Goal: Find contact information: Find contact information

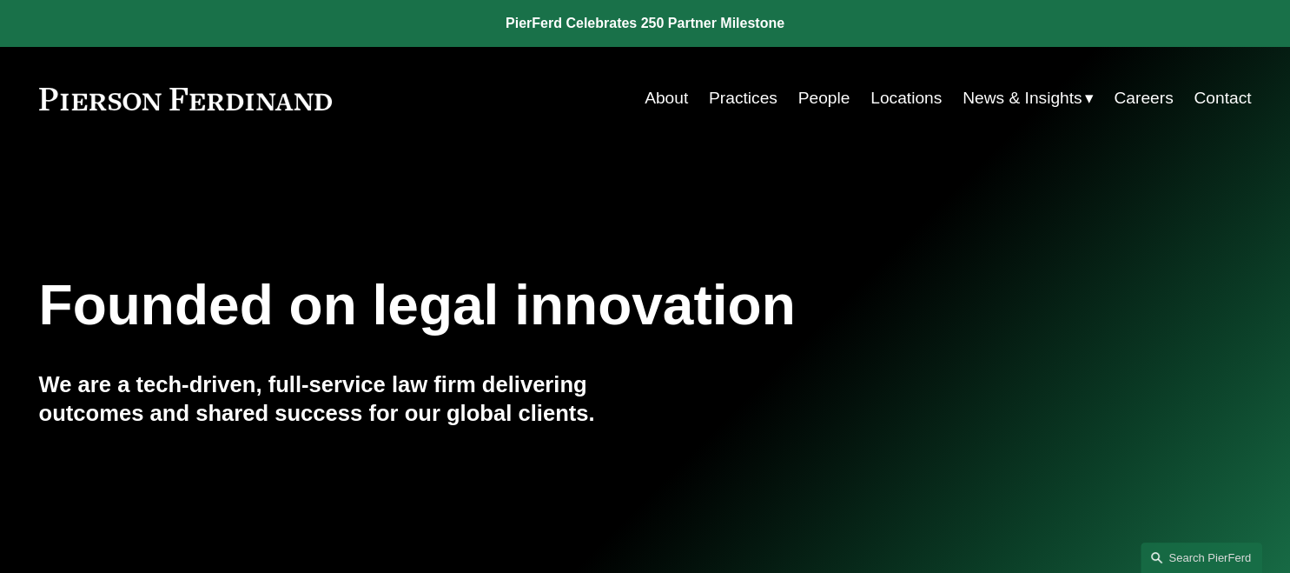
click at [838, 100] on link "People" at bounding box center [825, 98] width 52 height 33
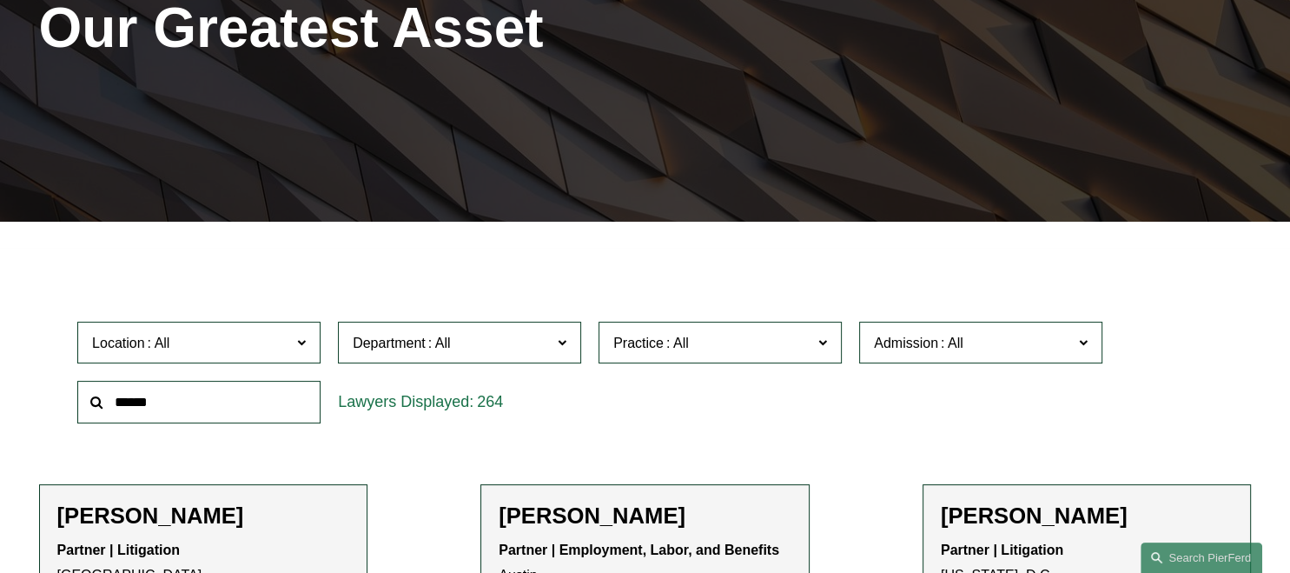
scroll to position [275, 0]
click at [260, 398] on input "text" at bounding box center [198, 402] width 243 height 43
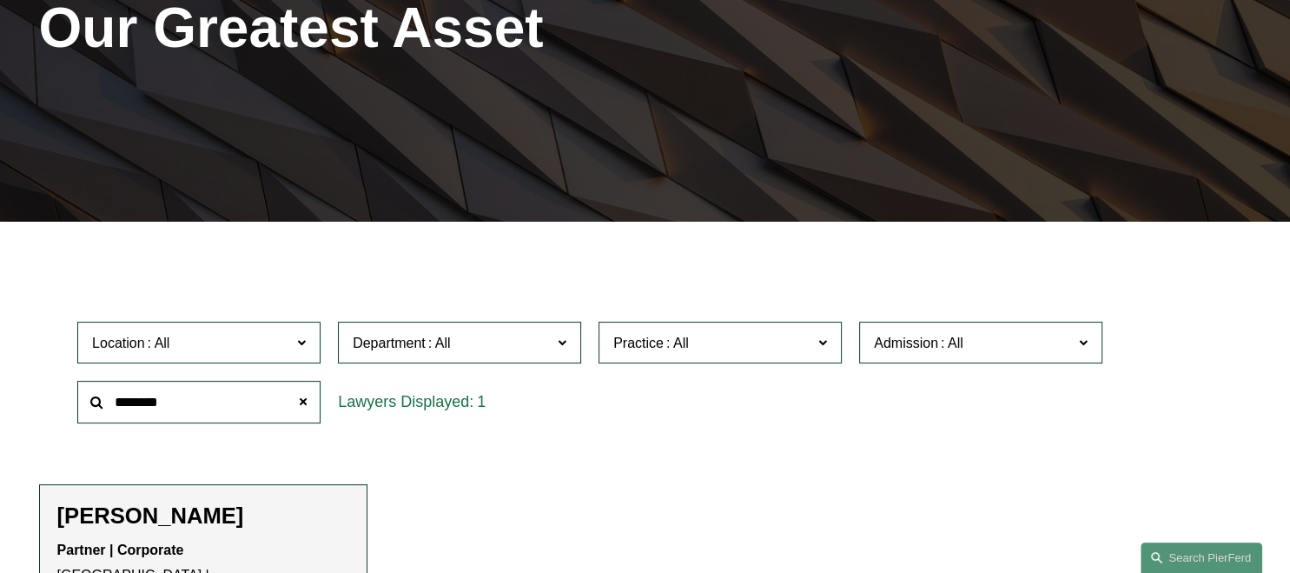
type input "********"
click at [331, 506] on h2 "[PERSON_NAME]" at bounding box center [203, 515] width 293 height 27
click at [209, 513] on h2 "[PERSON_NAME]" at bounding box center [203, 515] width 293 height 27
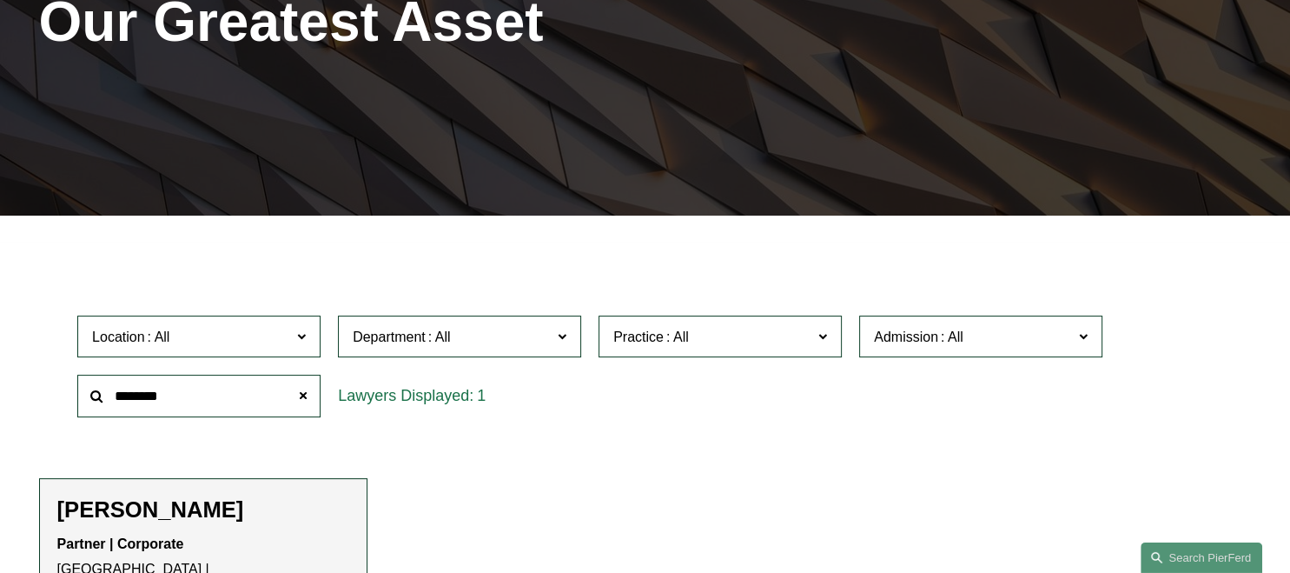
scroll to position [459, 0]
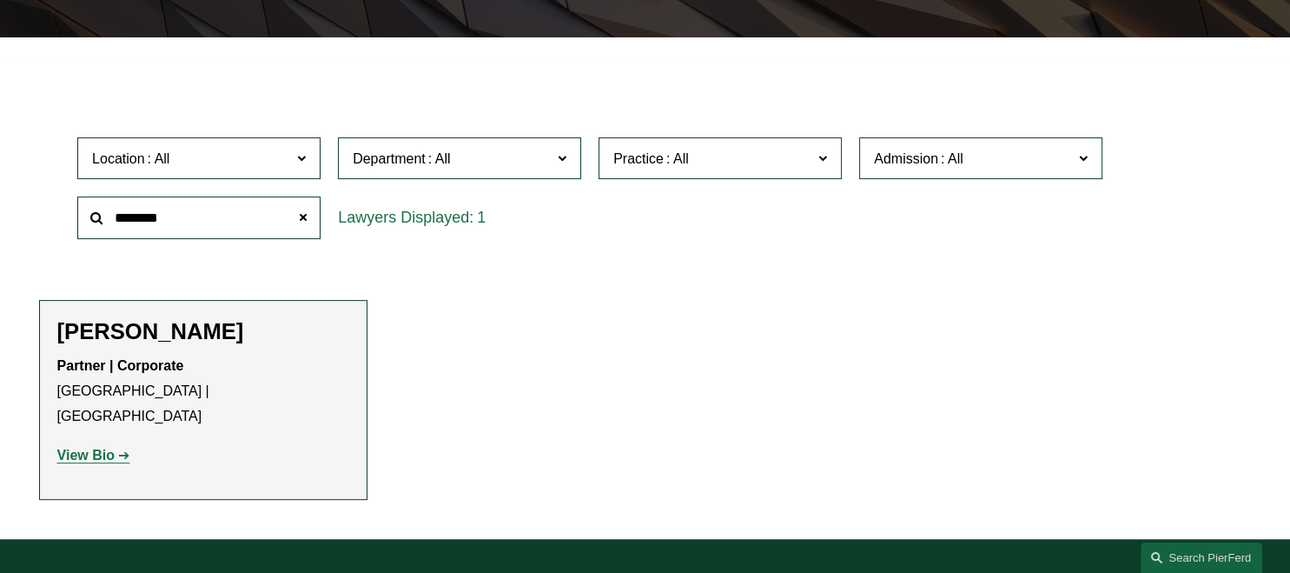
click at [105, 448] on strong "View Bio" at bounding box center [85, 455] width 57 height 15
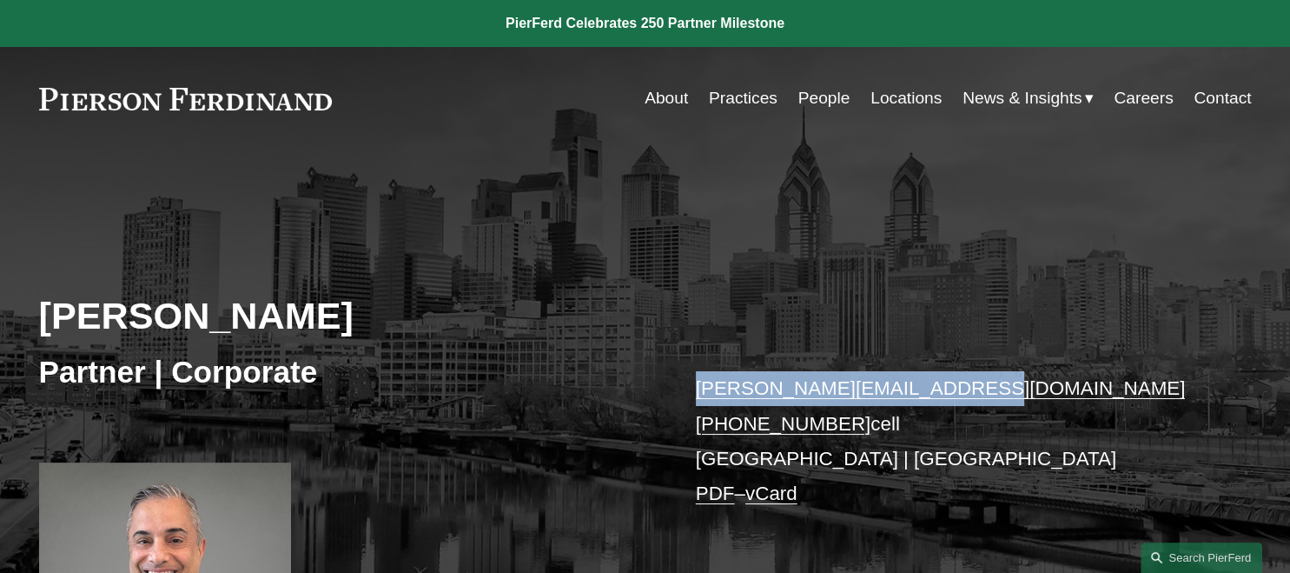
drag, startPoint x: 978, startPoint y: 398, endPoint x: 697, endPoint y: 388, distance: 281.7
click at [697, 387] on p "craig.zappetti@pierferd.com +1.609.922.0484 cell Philadelphia | Princeton PDF –…" at bounding box center [949, 441] width 506 height 140
copy link "craig.zappetti@pierferd.com"
